Goal: Information Seeking & Learning: Learn about a topic

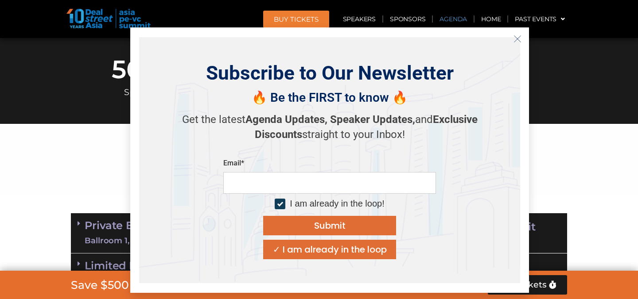
scroll to position [453, 0]
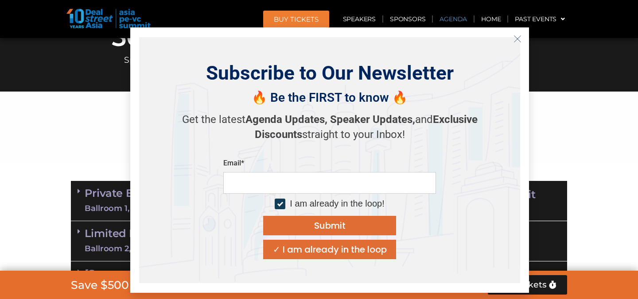
click at [515, 42] on icon "Close" at bounding box center [517, 39] width 8 height 8
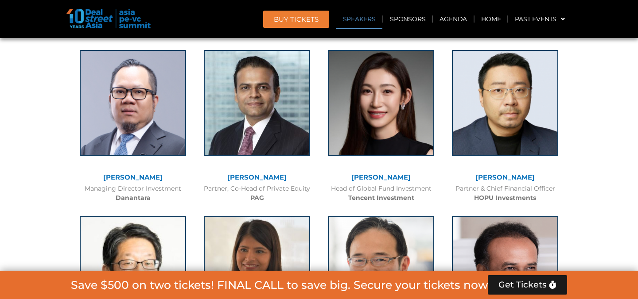
scroll to position [1071, 0]
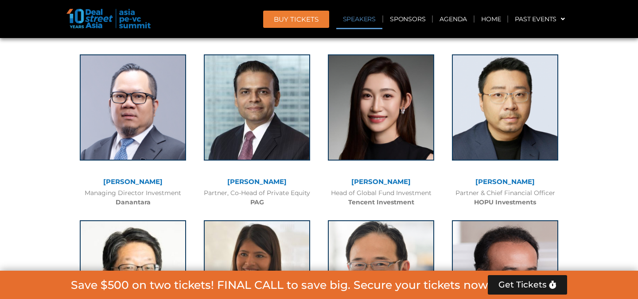
click at [383, 178] on link "[PERSON_NAME]" at bounding box center [380, 182] width 59 height 8
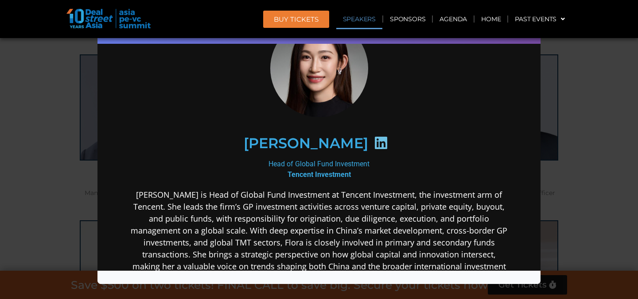
scroll to position [58, 0]
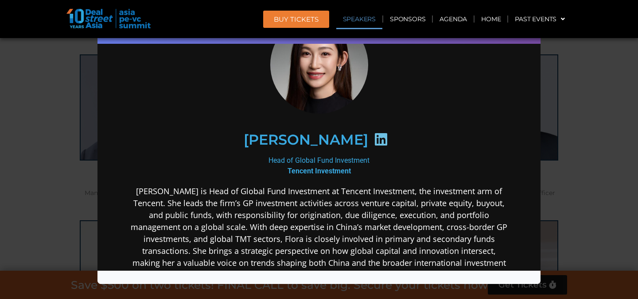
click at [374, 139] on icon at bounding box center [381, 139] width 14 height 14
click at [374, 144] on icon at bounding box center [381, 139] width 14 height 14
click at [331, 173] on b "Tencent Investment" at bounding box center [318, 170] width 63 height 8
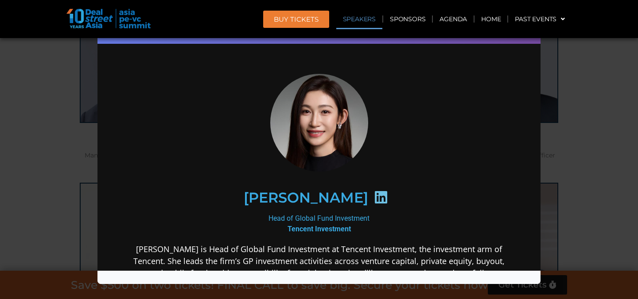
scroll to position [1099, 0]
click at [374, 195] on icon at bounding box center [381, 197] width 14 height 14
click at [586, 112] on div "Speaker Profile ×" at bounding box center [319, 149] width 638 height 299
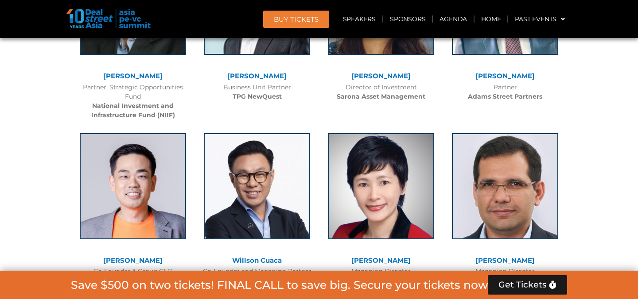
scroll to position [1959, 0]
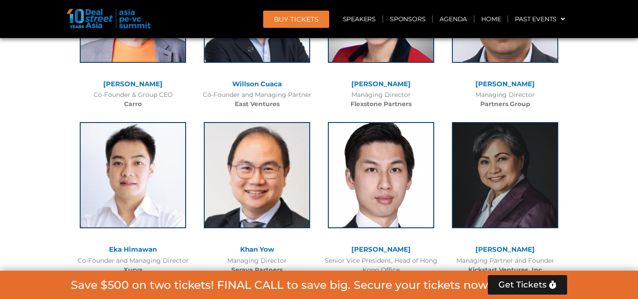
click at [279, 224] on img at bounding box center [257, 175] width 106 height 106
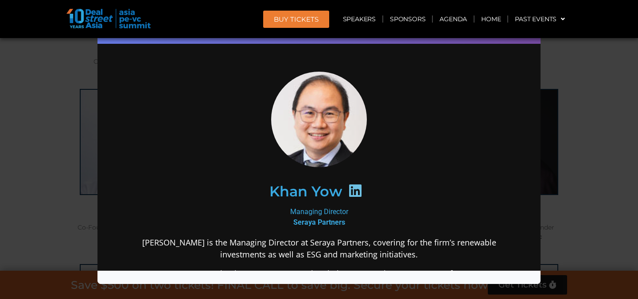
scroll to position [0, 0]
click at [560, 79] on div "Speaker Profile ×" at bounding box center [319, 149] width 638 height 299
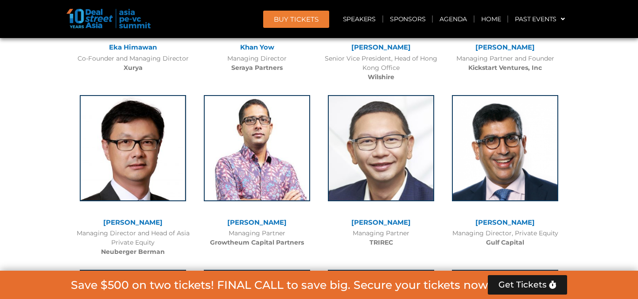
scroll to position [2474, 0]
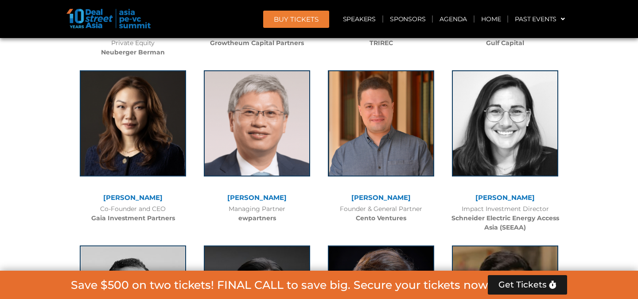
click at [138, 220] on b "Gaia Investment Partners" at bounding box center [133, 218] width 84 height 8
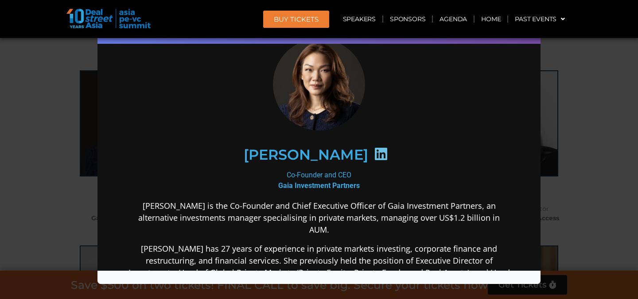
scroll to position [34, 0]
click at [321, 245] on p "[PERSON_NAME] has 27 years of experience in private markets investing, corporat…" at bounding box center [319, 284] width 383 height 84
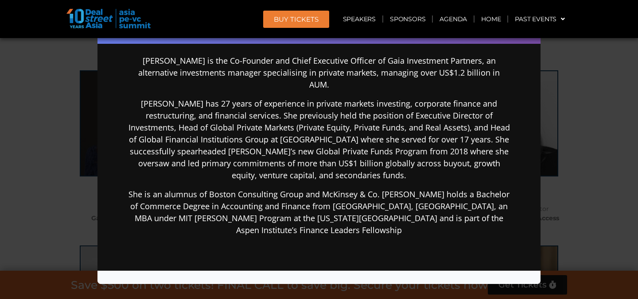
scroll to position [179, 0]
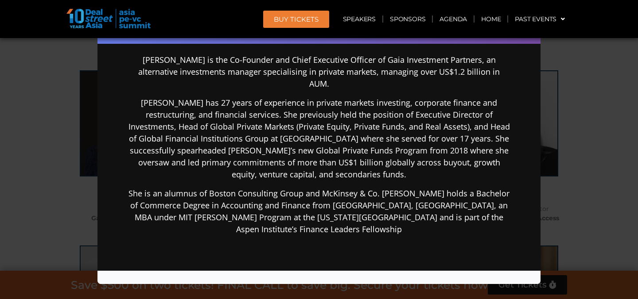
click at [355, 226] on div "[PERSON_NAME] is the Co-Founder and Chief Executive Officer of Gaia Investment …" at bounding box center [319, 214] width 383 height 321
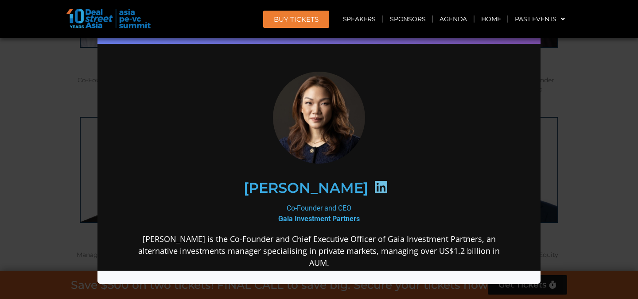
scroll to position [2156, 0]
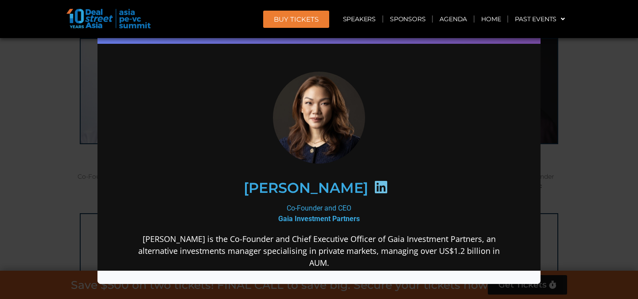
click at [374, 188] on icon at bounding box center [381, 187] width 14 height 14
